Goal: Task Accomplishment & Management: Use online tool/utility

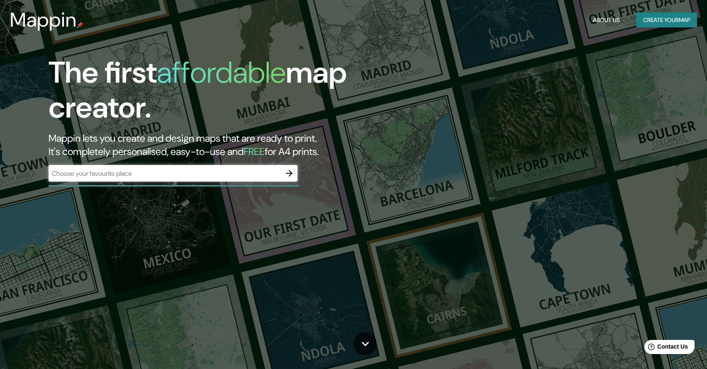
click at [241, 179] on div "​" at bounding box center [173, 173] width 249 height 17
click at [227, 178] on div "​" at bounding box center [173, 173] width 249 height 17
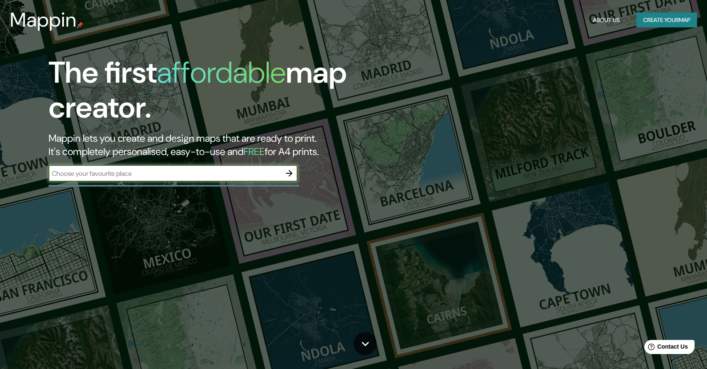
drag, startPoint x: 661, startPoint y: 22, endPoint x: 447, endPoint y: 257, distance: 317.9
click at [661, 22] on button "Create your map" at bounding box center [667, 19] width 61 height 15
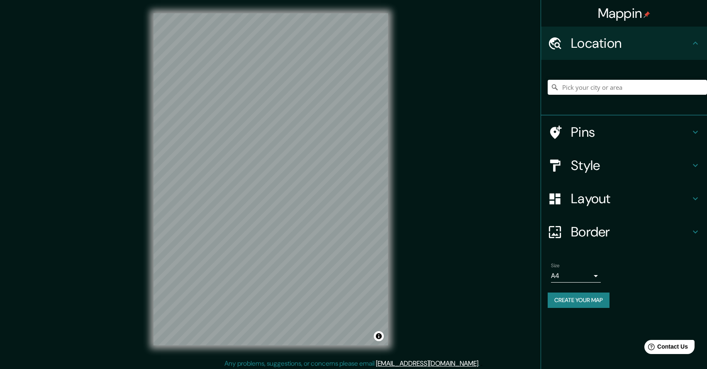
click at [570, 136] on div at bounding box center [559, 132] width 23 height 15
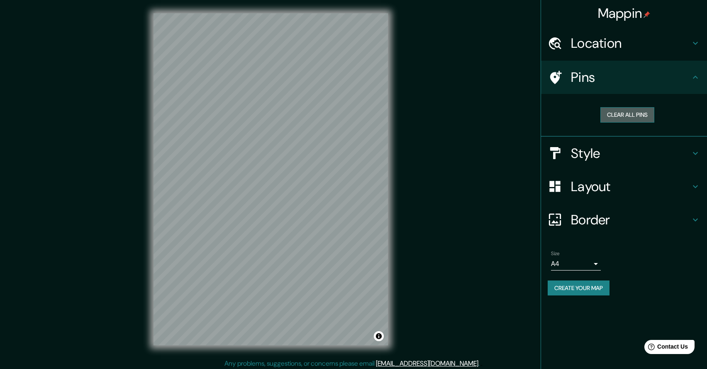
click at [629, 119] on button "Clear all pins" at bounding box center [628, 114] width 54 height 15
